Goal: Task Accomplishment & Management: Use online tool/utility

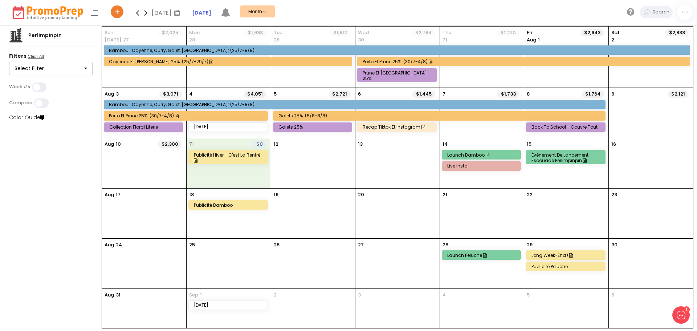
click at [235, 172] on div "11 $0 Publicité Hiver - C'est la rentré" at bounding box center [229, 163] width 84 height 50
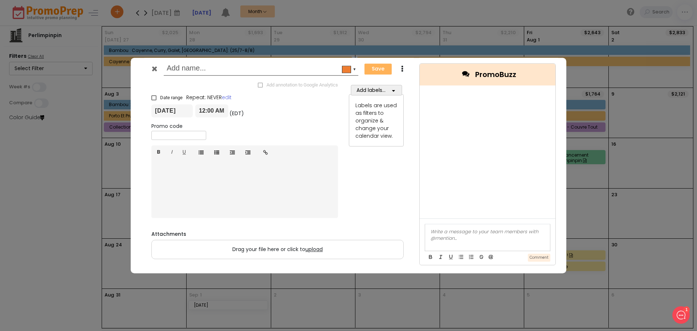
click at [644, 153] on div "#ee7d31 ▼ Save Duplicate Add annotation to Google Analytics × Date range Repeat…" at bounding box center [348, 165] width 697 height 331
click at [154, 69] on icon at bounding box center [154, 68] width 5 height 7
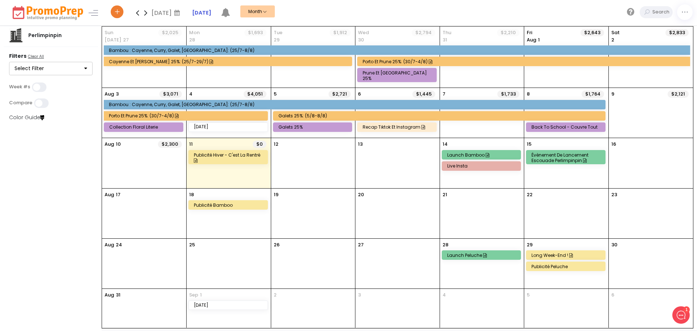
click at [565, 124] on div "Back to school - Couvre tout" at bounding box center [567, 126] width 71 height 5
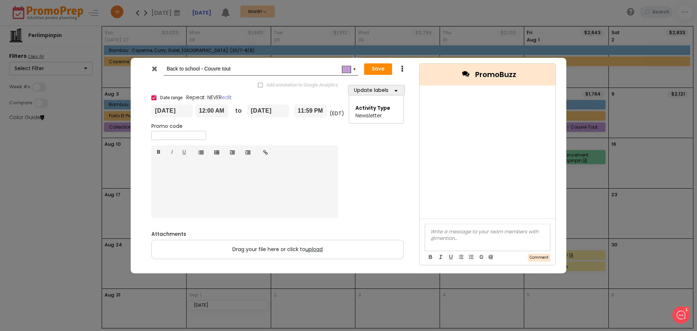
click at [246, 71] on input "Back to school - Couvre tout" at bounding box center [260, 68] width 186 height 13
click at [185, 111] on input "[DATE]" at bounding box center [171, 111] width 41 height 13
click at [200, 170] on td "13" at bounding box center [199, 170] width 13 height 11
type input "[DATE]"
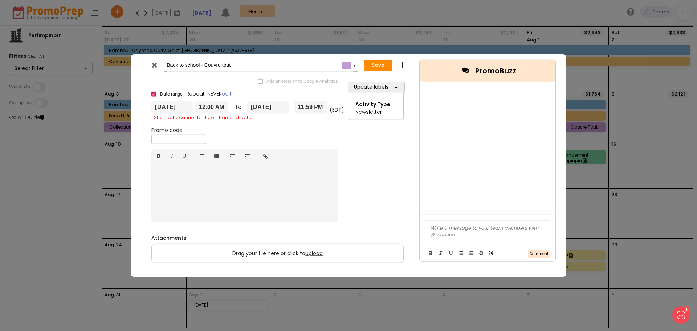
click at [258, 105] on input "[DATE]" at bounding box center [268, 107] width 42 height 13
click at [294, 167] on td "13" at bounding box center [295, 166] width 13 height 11
type input "[DATE]"
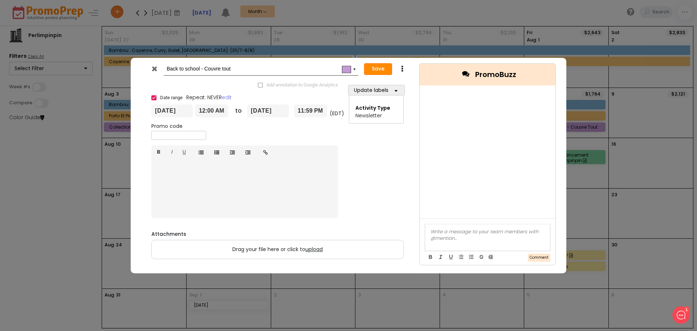
click at [381, 69] on button "Save" at bounding box center [378, 69] width 28 height 12
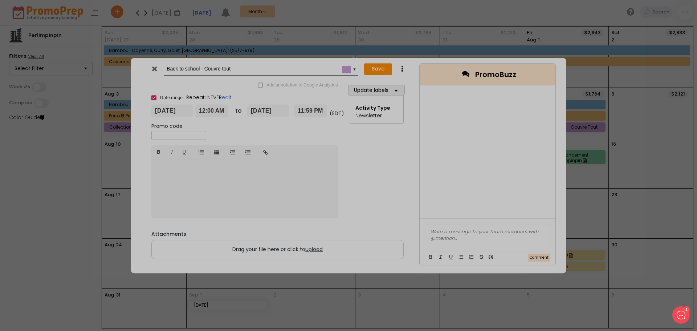
type input "[DATE]"
type input "00:00"
type input "[DATE]"
type input "23:59"
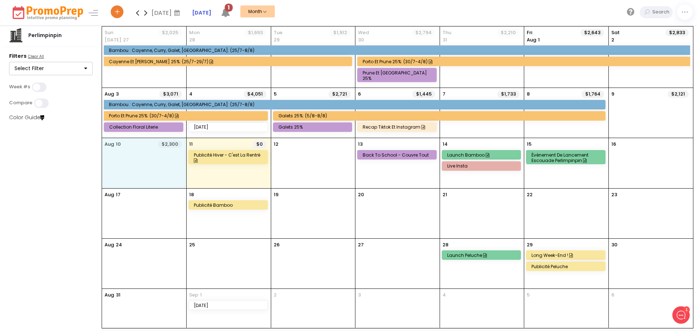
click at [131, 165] on div "[DATE] $2,300" at bounding box center [144, 163] width 84 height 50
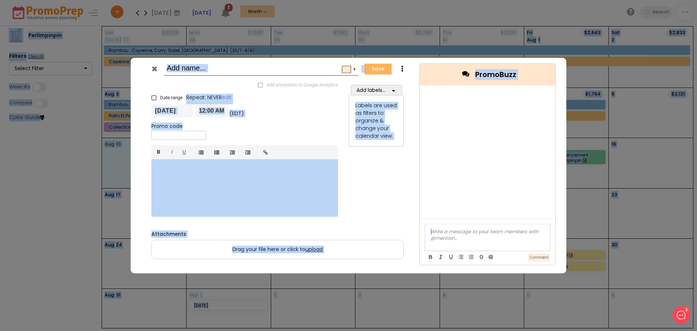
click at [131, 165] on div "▼ Save Duplicate Add annotation to Google Analytics × Date range Repeat: NEVER …" at bounding box center [349, 166] width 436 height 216
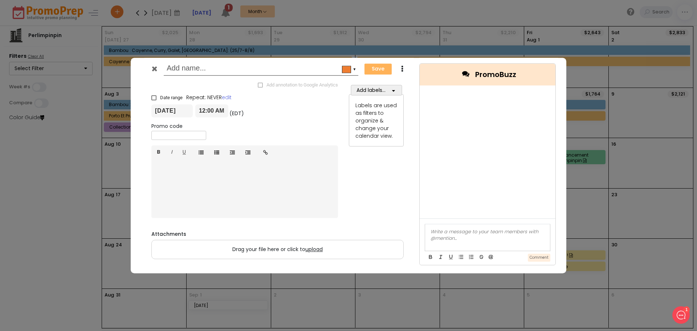
click at [353, 68] on div "▼" at bounding box center [355, 69] width 4 height 6
click at [401, 187] on div "Add labels... Activity Type * Select All Clear All Featured Product Launch Live…" at bounding box center [377, 150] width 66 height 141
click at [395, 89] on icon "button" at bounding box center [393, 90] width 3 height 5
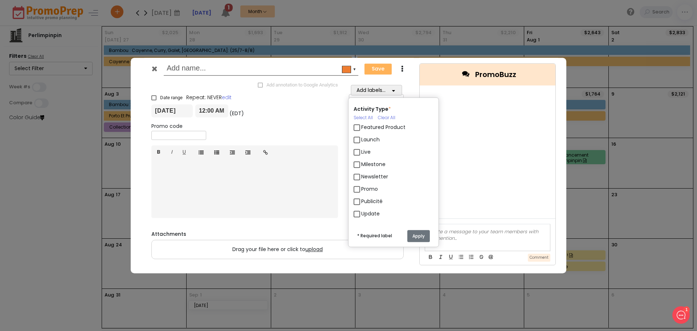
click at [375, 175] on label "Newsletter" at bounding box center [374, 177] width 27 height 8
click at [366, 175] on input "Newsletter" at bounding box center [363, 173] width 5 height 5
checkbox input "true"
click at [187, 68] on input "text" at bounding box center [260, 68] width 186 height 13
type input "Essentiels d'allaitement"
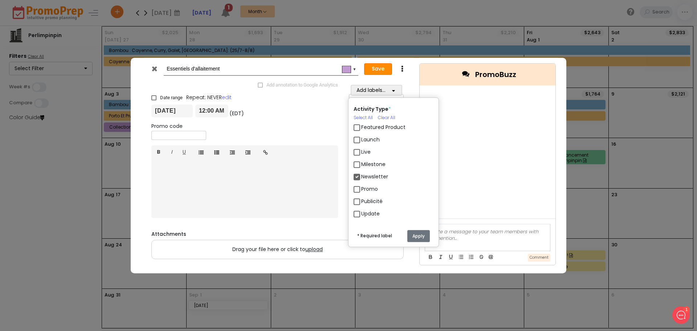
click at [374, 68] on button "Save" at bounding box center [378, 69] width 28 height 12
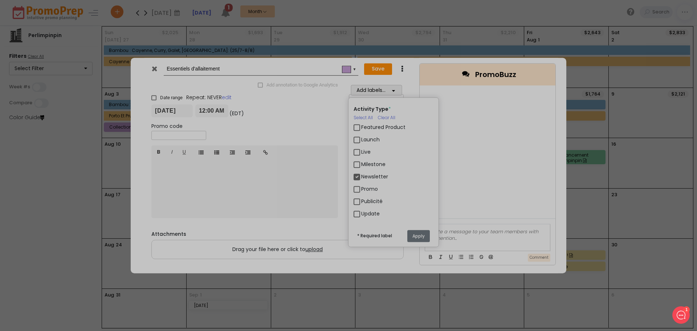
checkbox input "true"
type input "[DATE]"
type input "00:00"
type input "[DATE]"
type input "23:59"
